Goal: Task Accomplishment & Management: Manage account settings

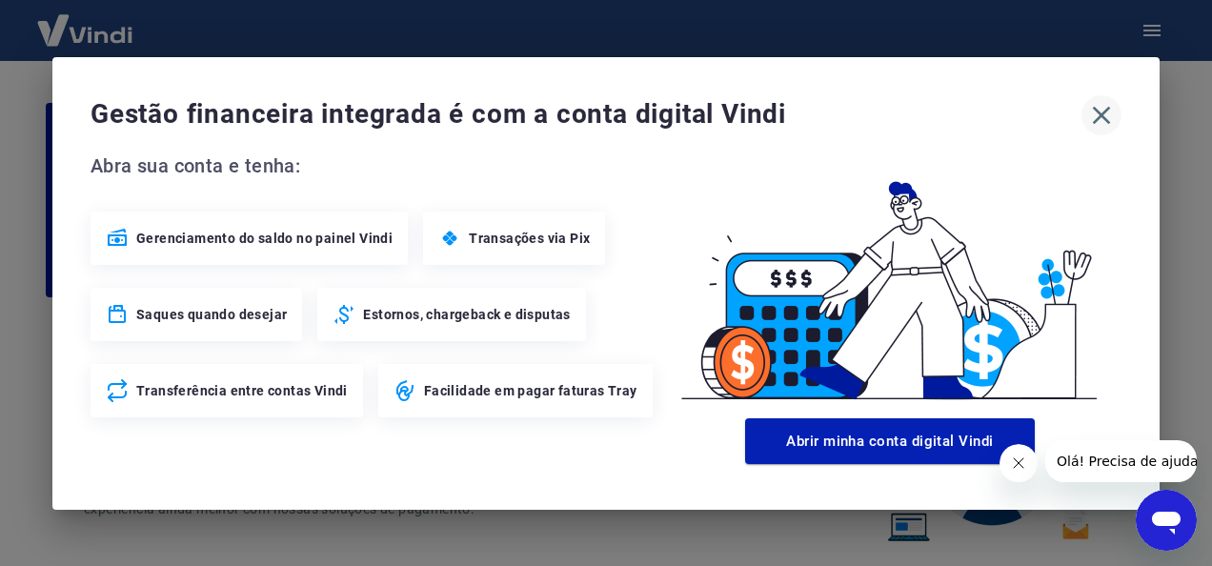
click at [1107, 122] on icon "button" at bounding box center [1102, 115] width 18 height 18
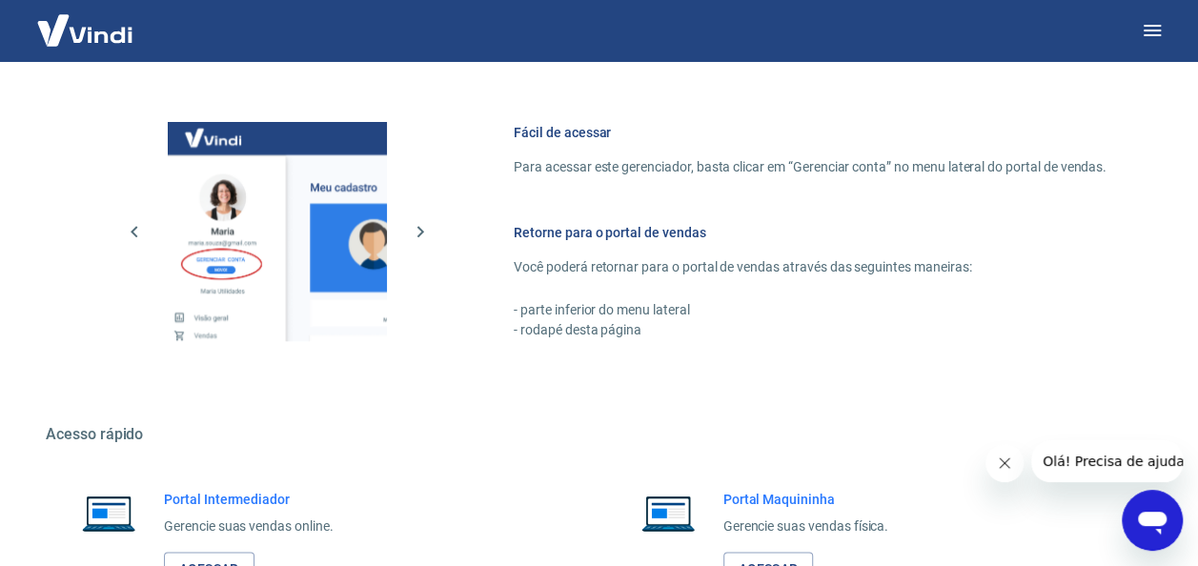
scroll to position [1115, 0]
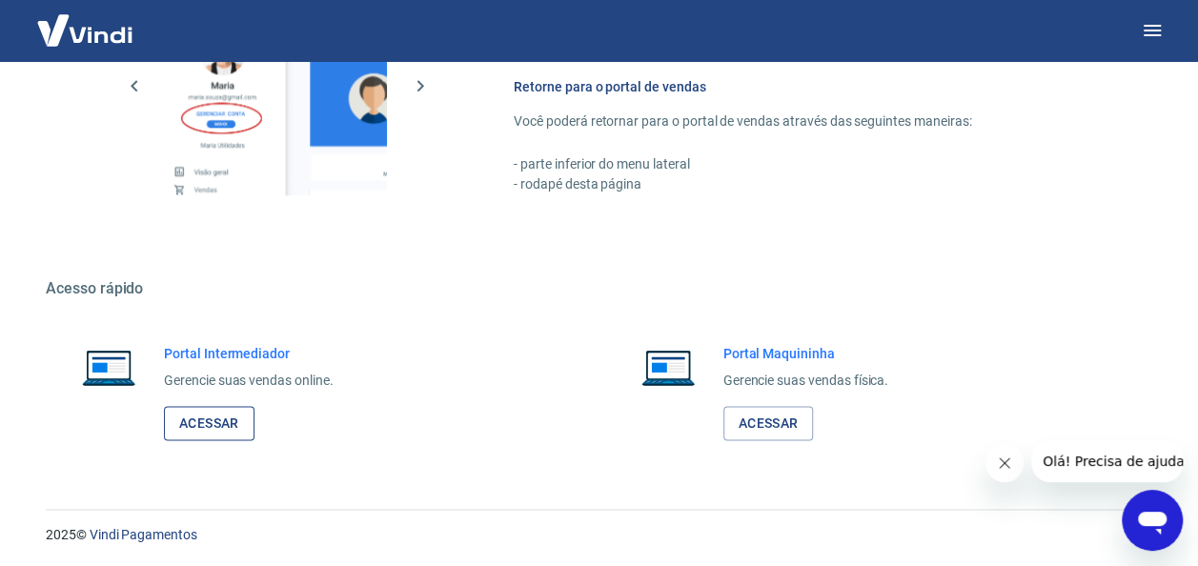
click at [194, 421] on link "Acessar" at bounding box center [209, 423] width 91 height 35
